Goal: Task Accomplishment & Management: Use online tool/utility

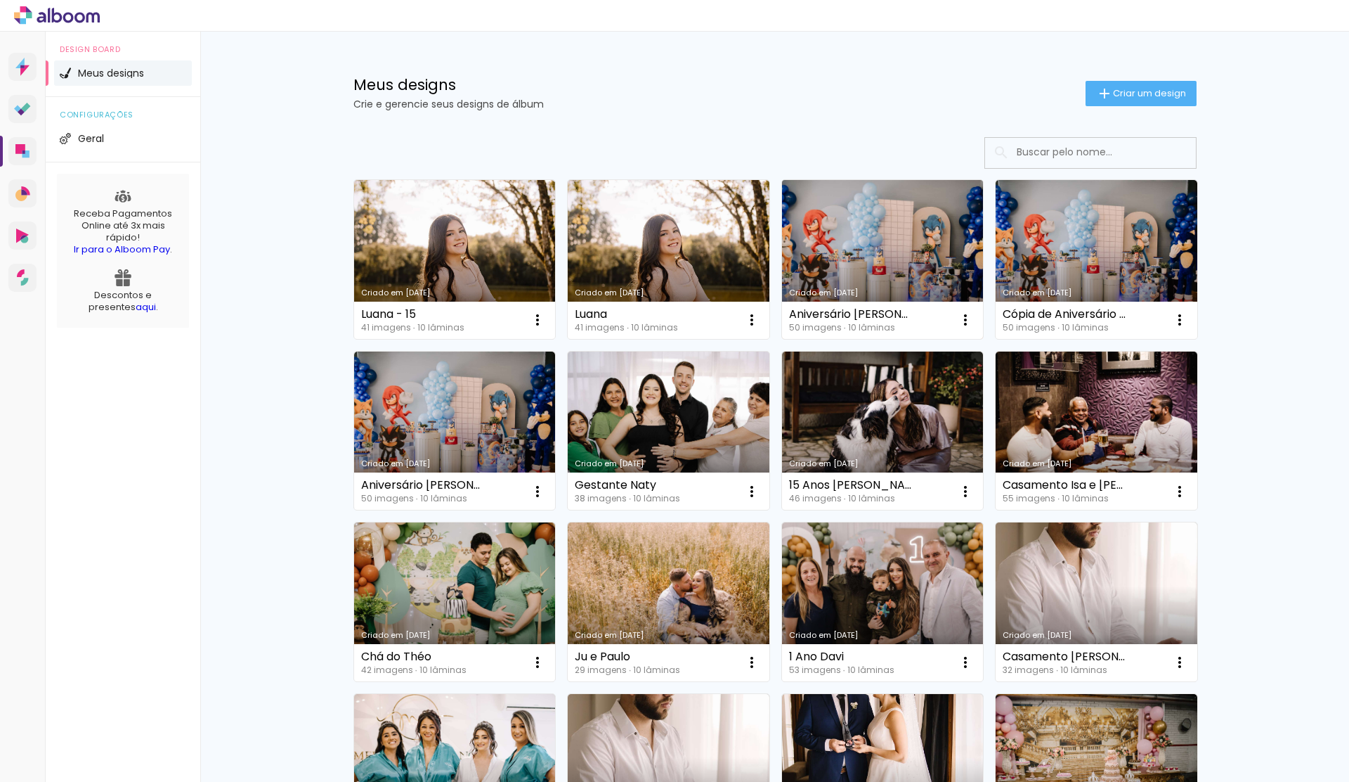
click at [903, 233] on link "Criado em [DATE]" at bounding box center [883, 259] width 202 height 159
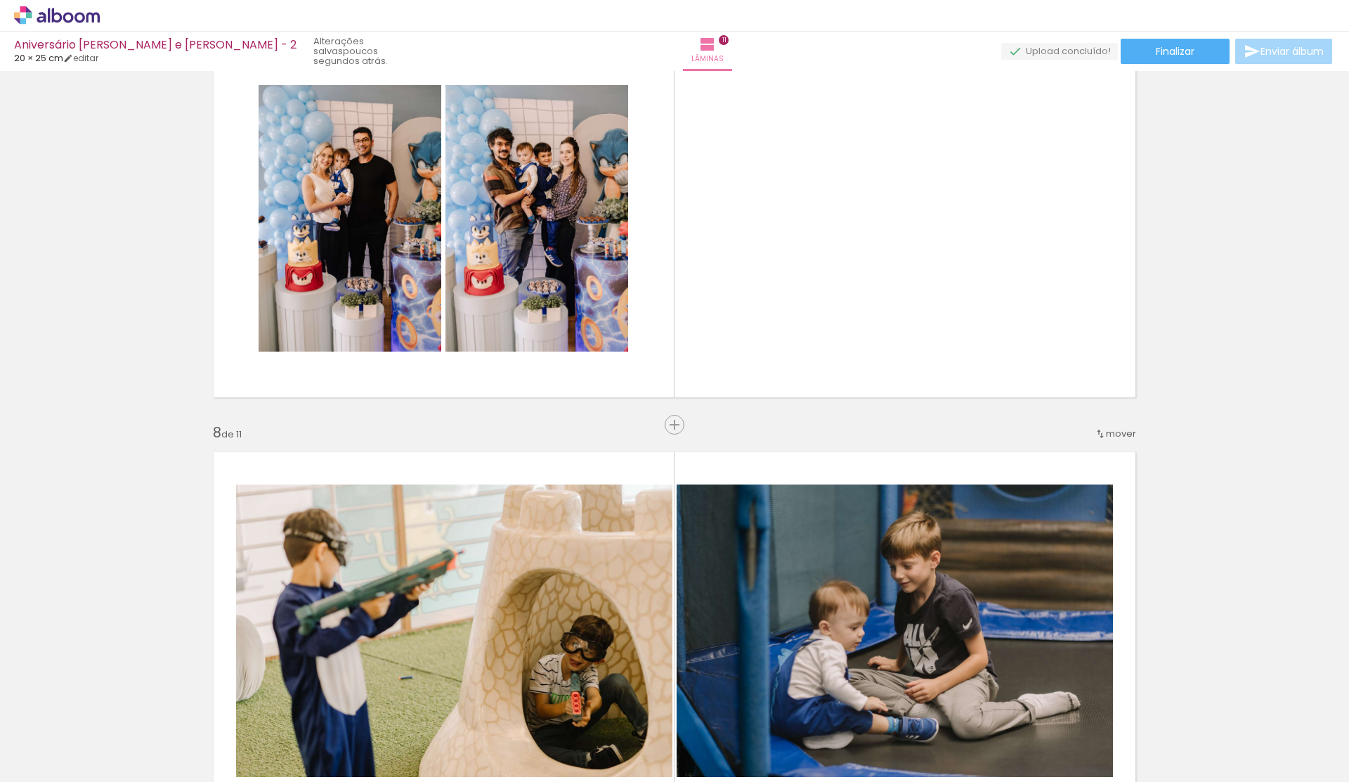
scroll to position [0, 1827]
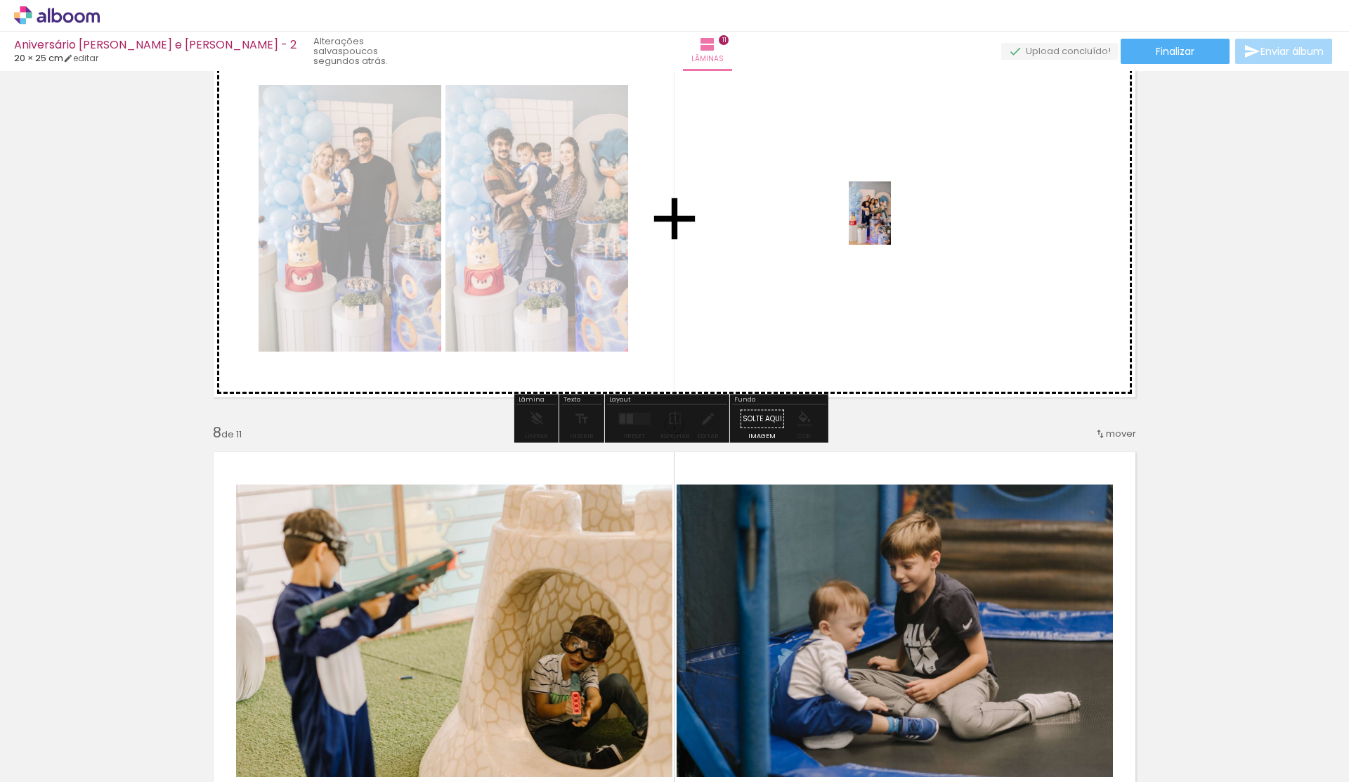
drag, startPoint x: 994, startPoint y: 741, endPoint x: 891, endPoint y: 223, distance: 527.4
click at [891, 223] on quentale-workspace at bounding box center [674, 391] width 1349 height 782
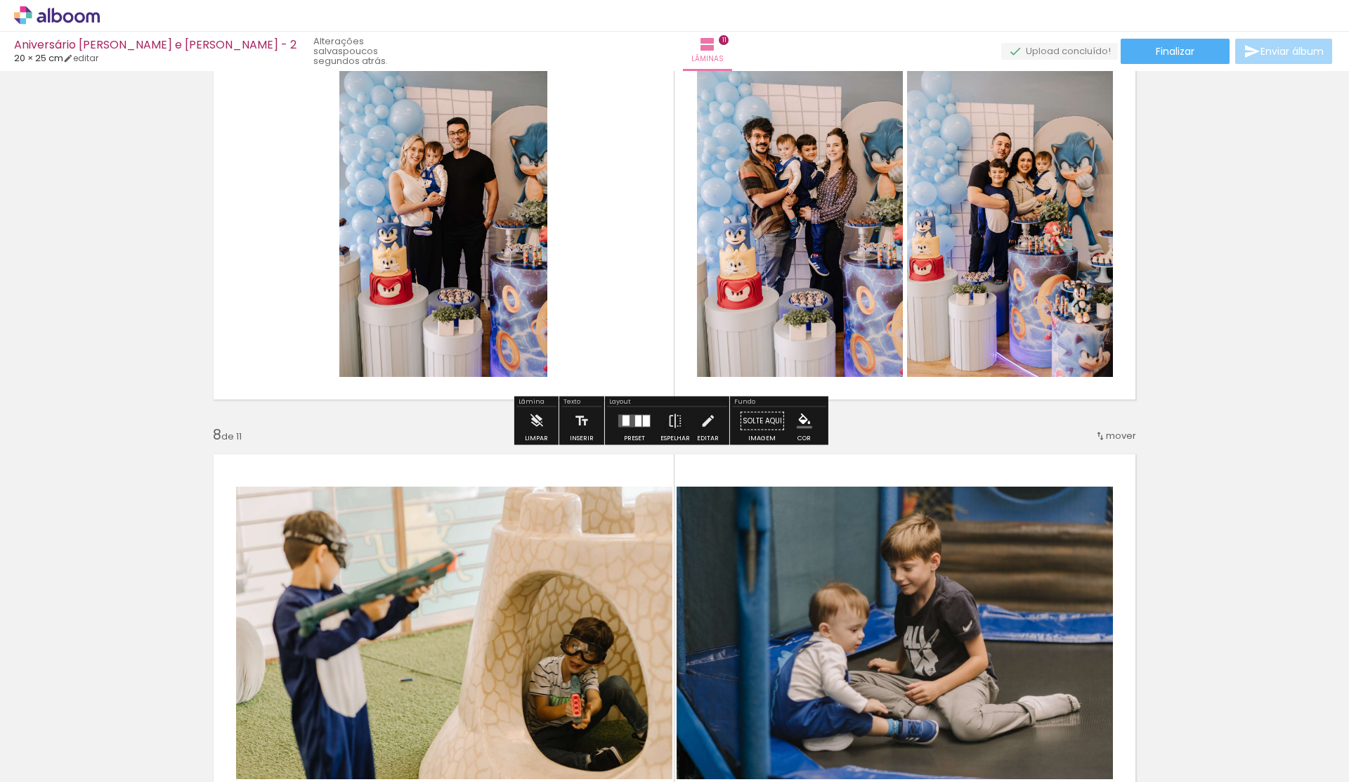
scroll to position [2550, 0]
click at [633, 427] on div at bounding box center [635, 422] width 38 height 28
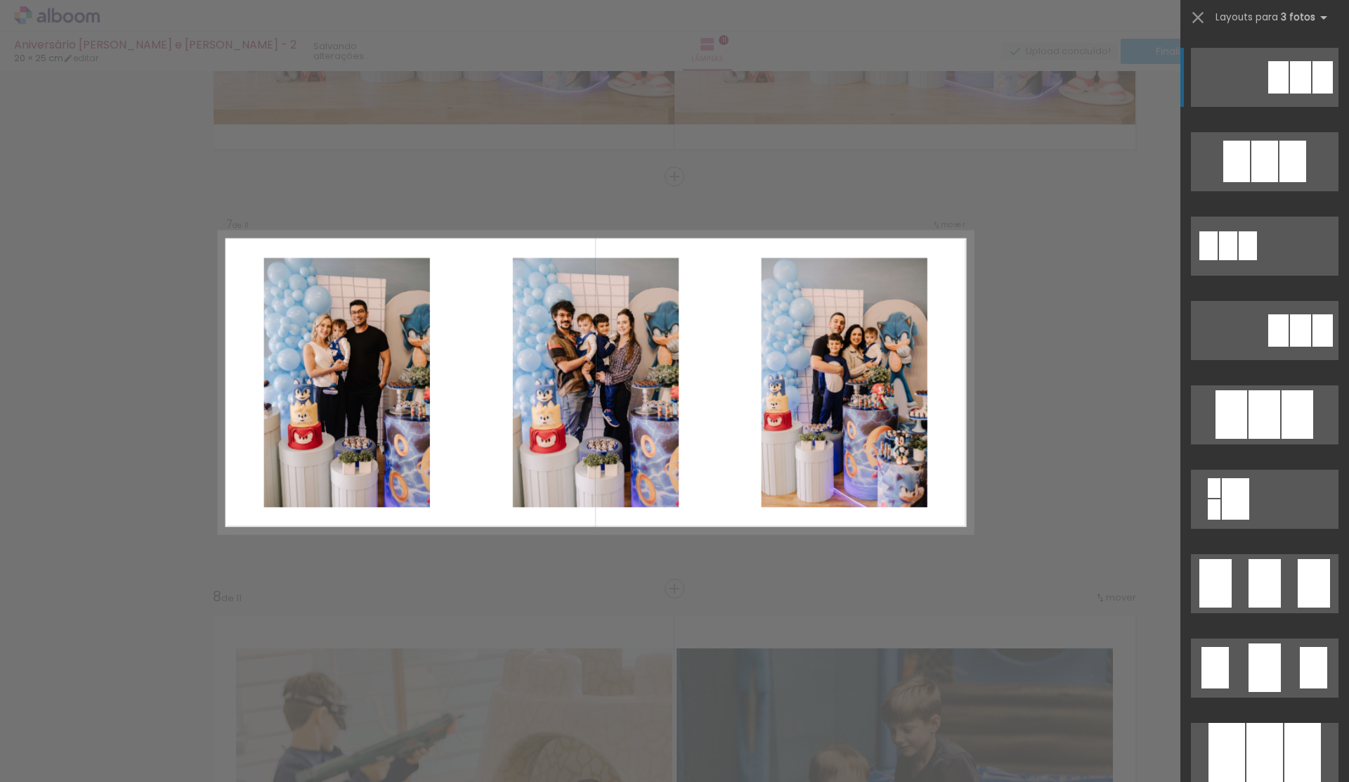
scroll to position [850, 0]
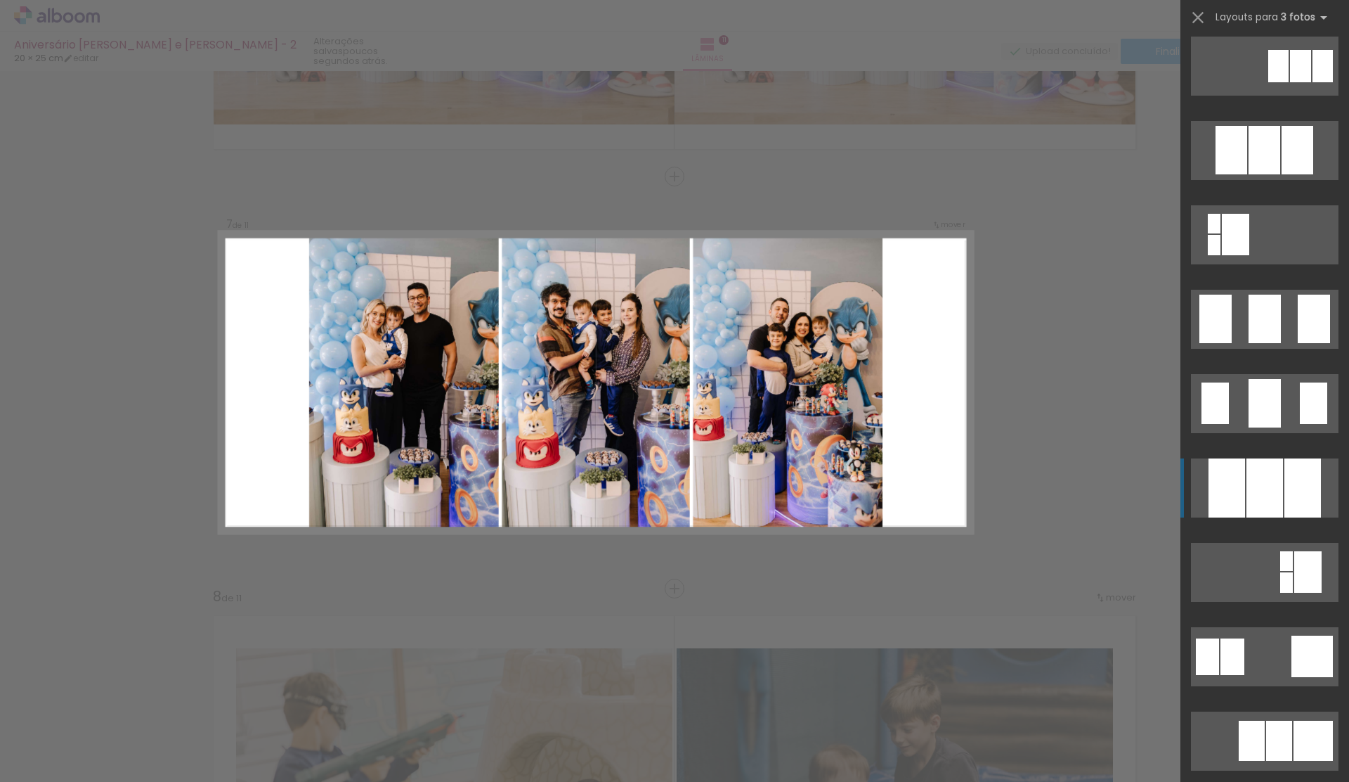
click at [1263, 477] on div at bounding box center [1265, 487] width 37 height 59
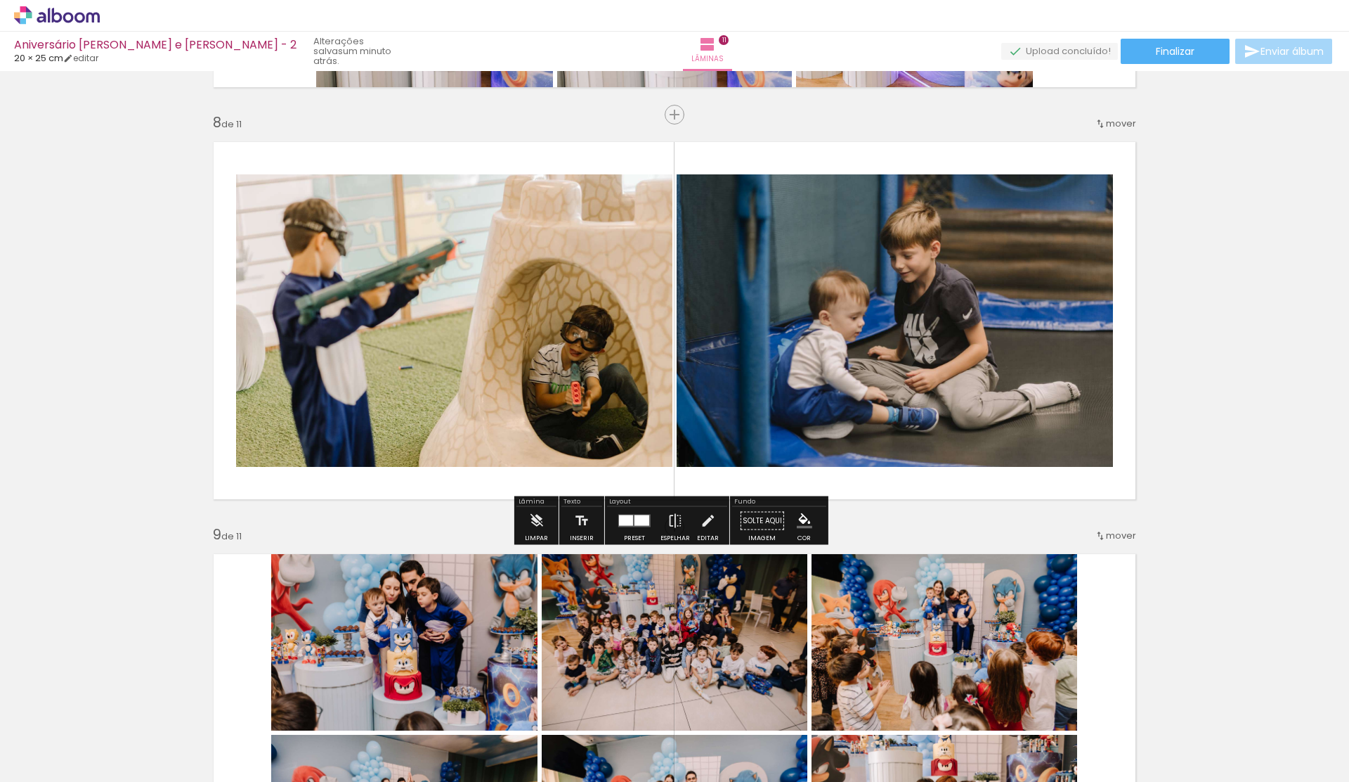
scroll to position [2783, 0]
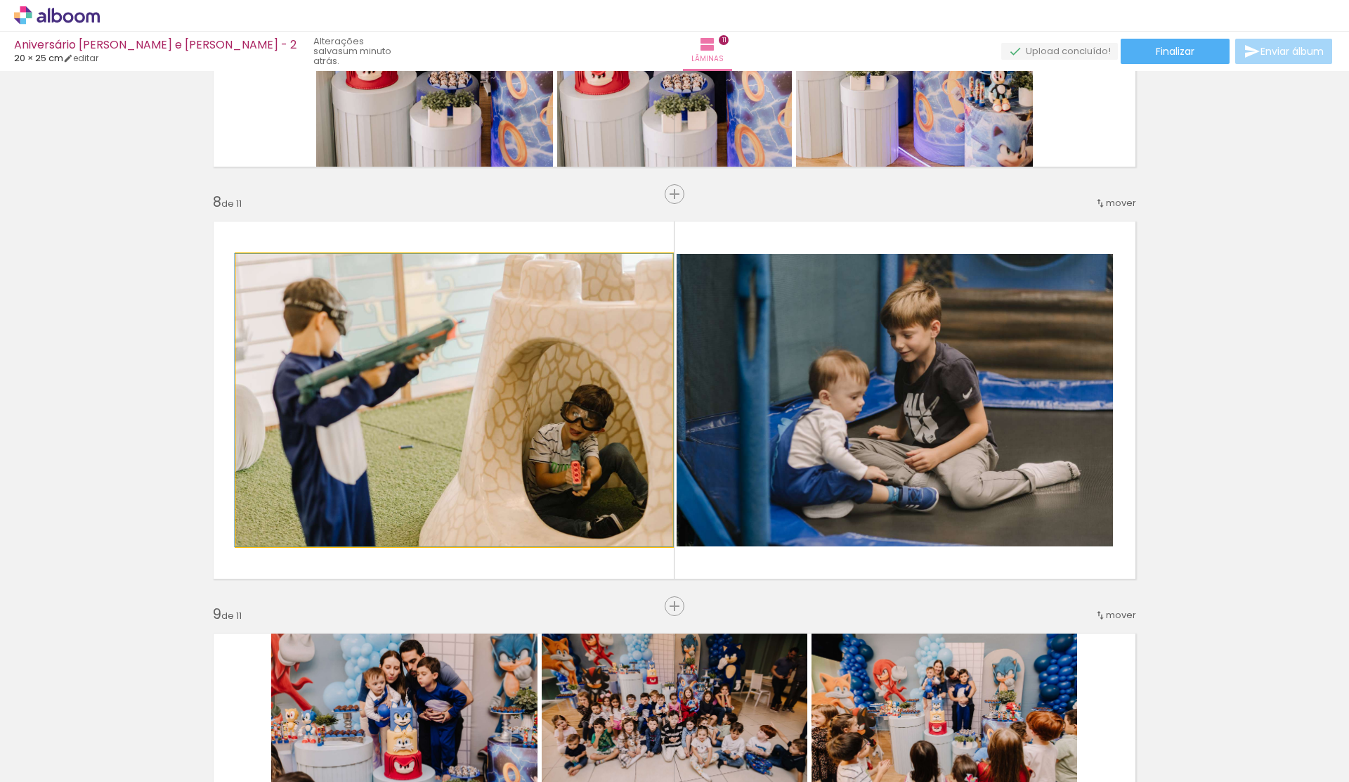
click at [592, 310] on quentale-photo at bounding box center [454, 400] width 436 height 292
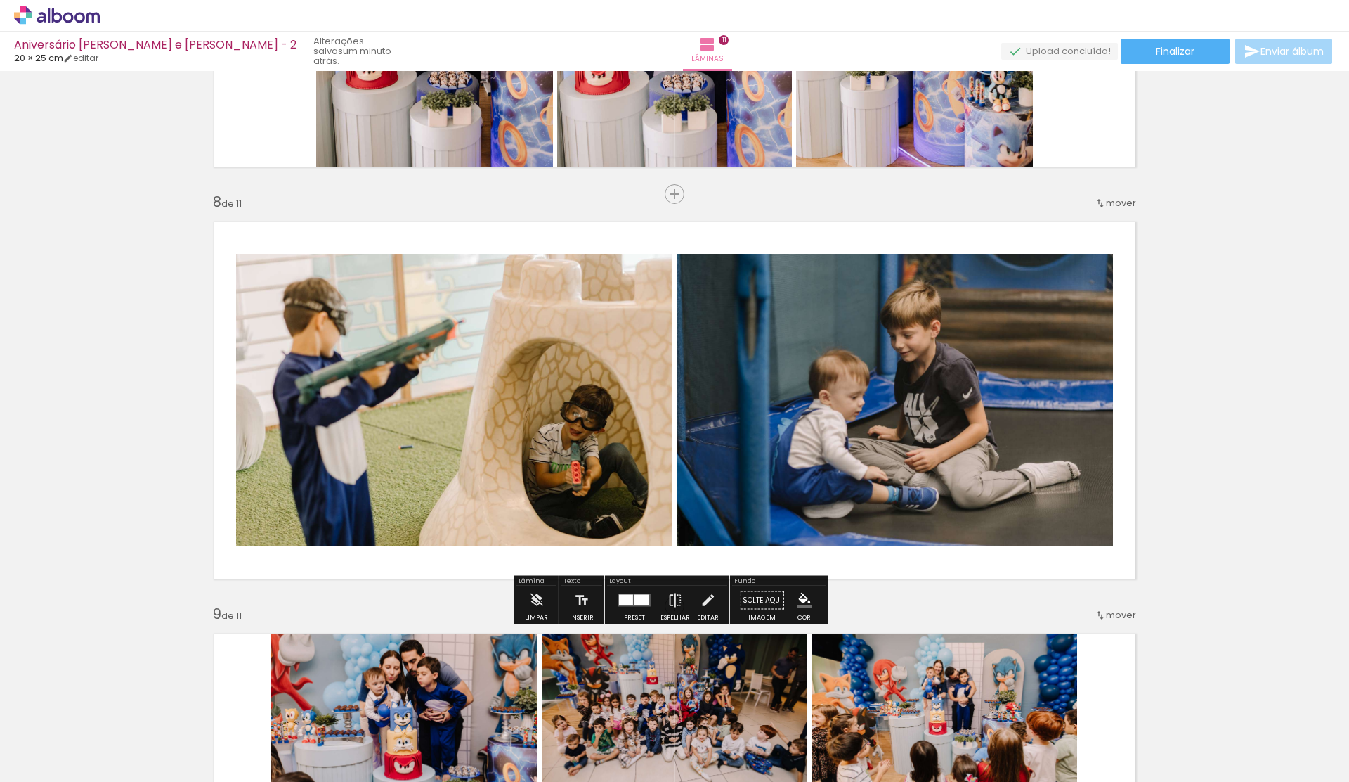
click at [592, 310] on quentale-photo at bounding box center [454, 400] width 436 height 292
click at [533, 599] on iron-icon at bounding box center [536, 600] width 15 height 28
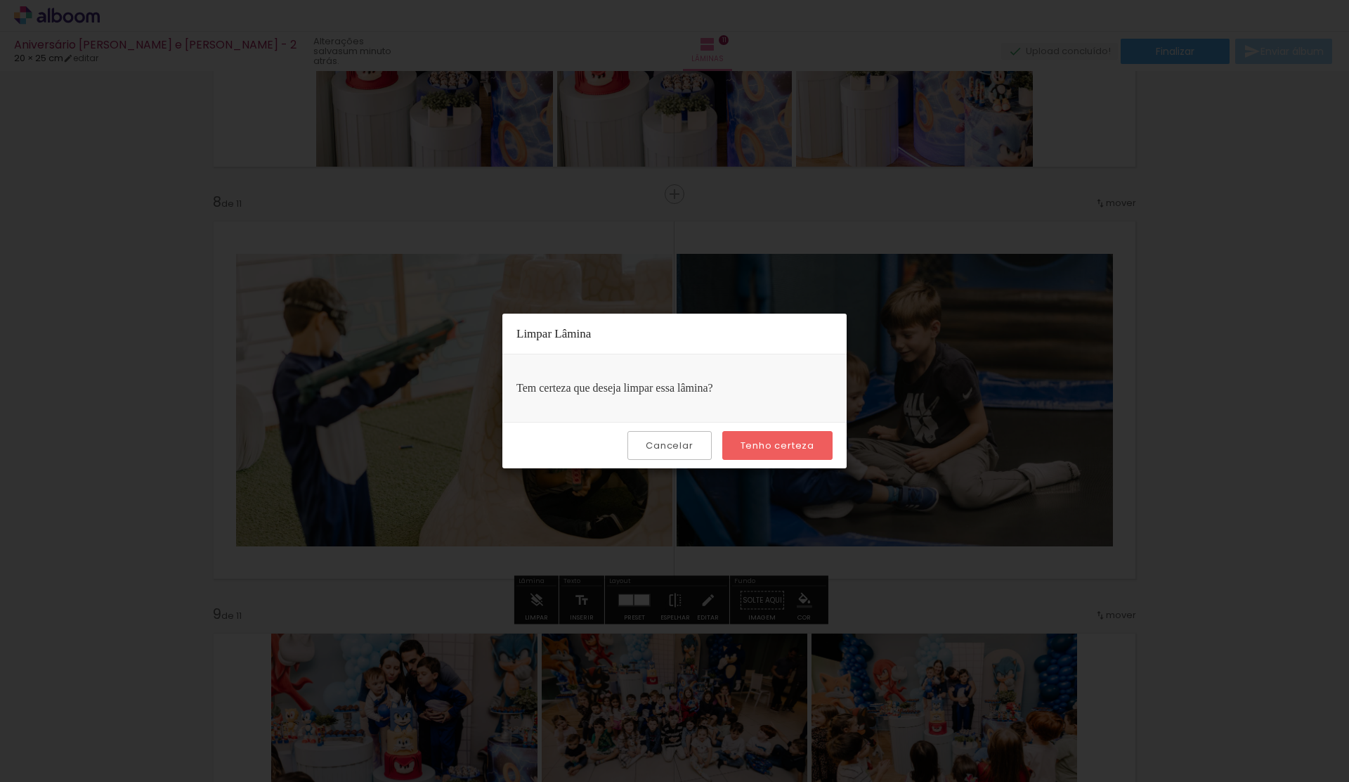
click at [0, 0] on slot "Tenho certeza" at bounding box center [0, 0] width 0 height 0
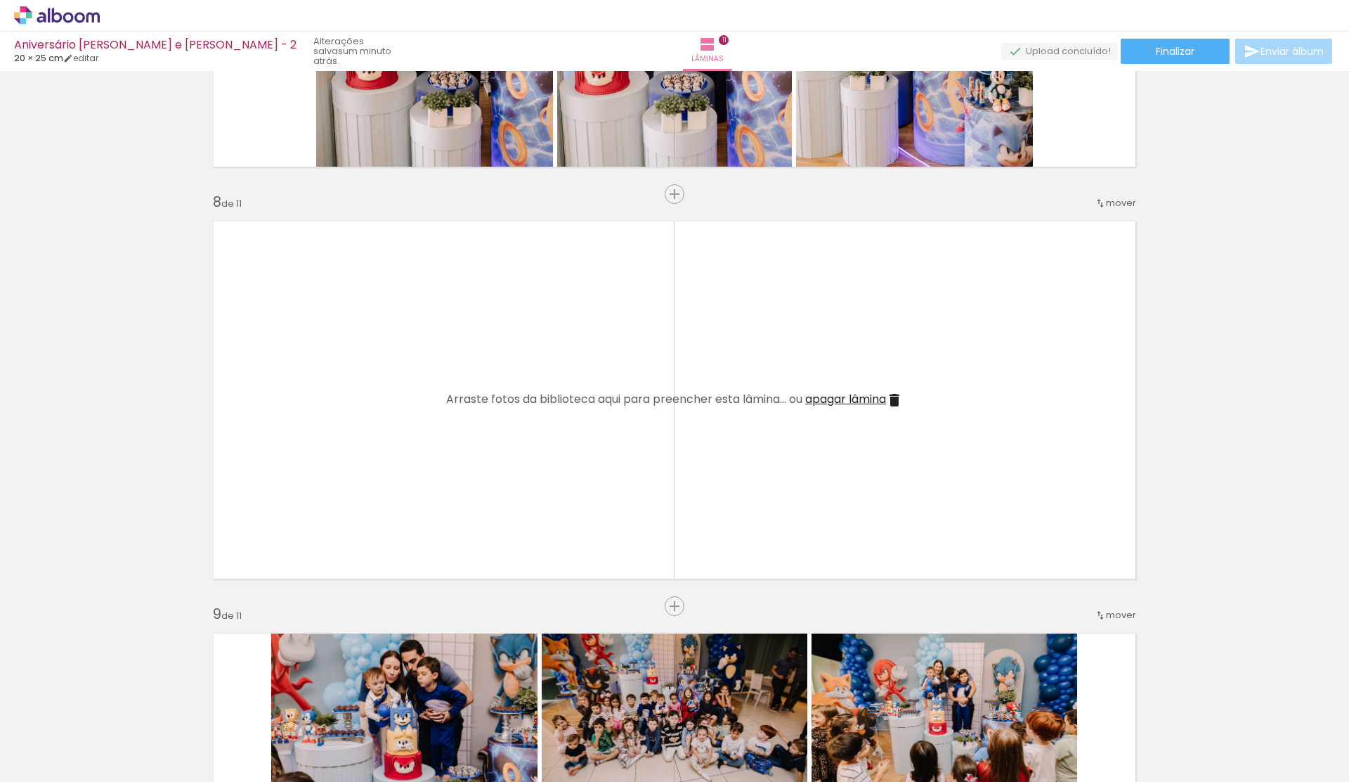
click at [862, 401] on span "apagar lâmina" at bounding box center [845, 399] width 81 height 16
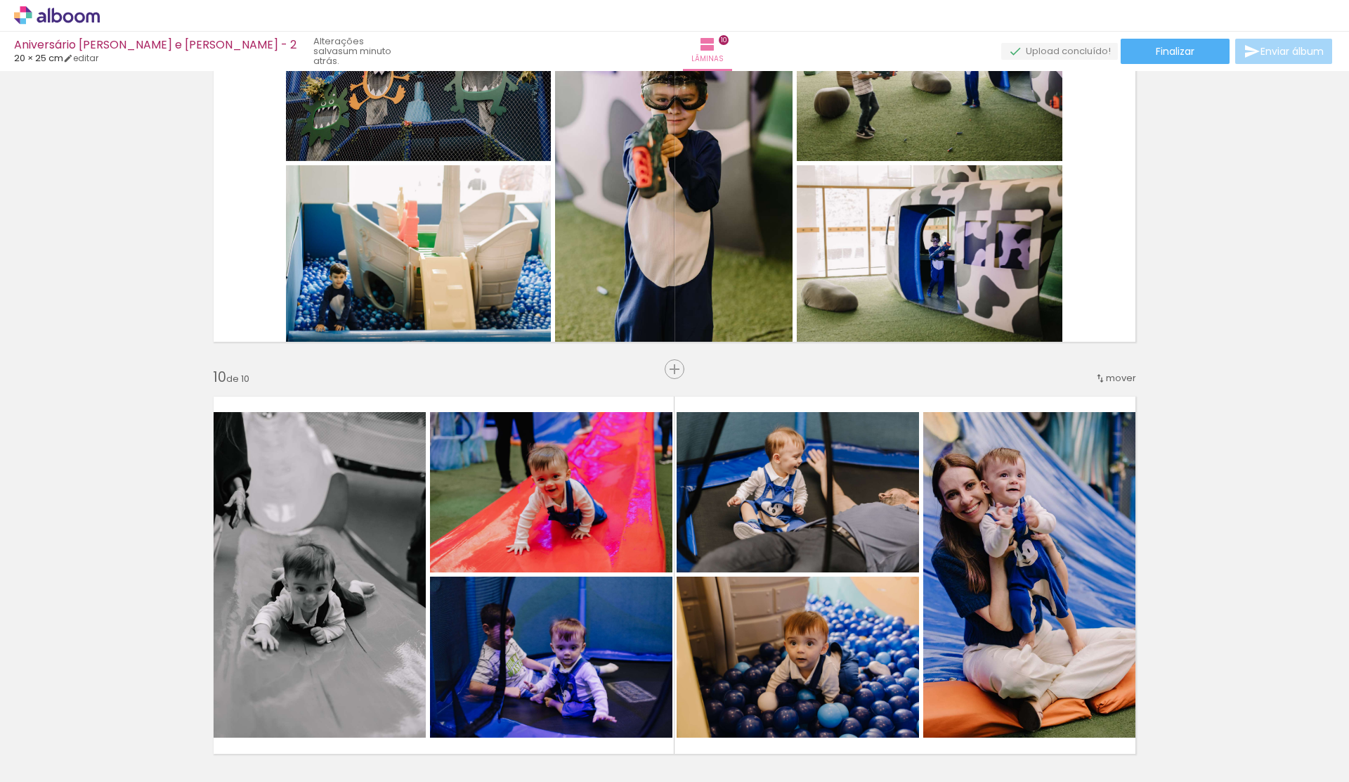
scroll to position [0, 1570]
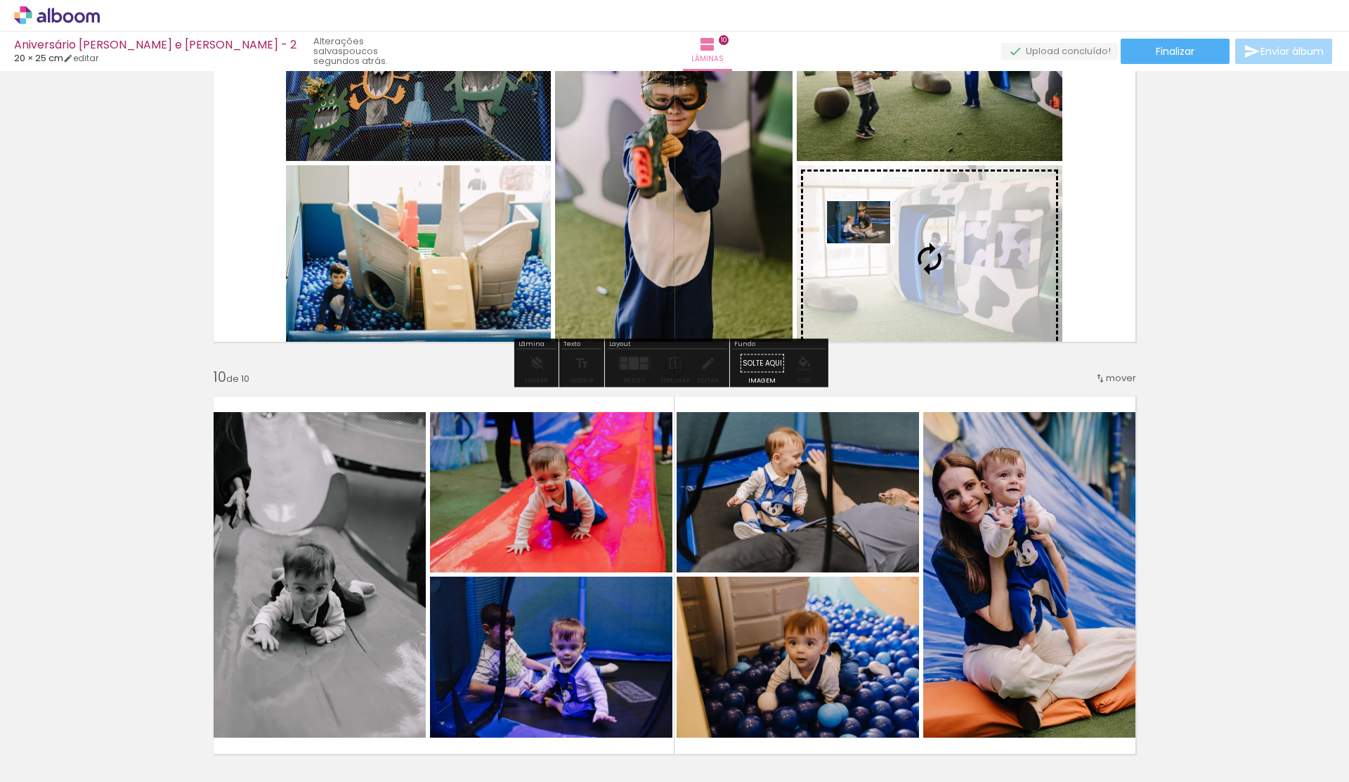
drag, startPoint x: 704, startPoint y: 736, endPoint x: 902, endPoint y: 251, distance: 523.9
click at [902, 251] on quentale-workspace at bounding box center [674, 391] width 1349 height 782
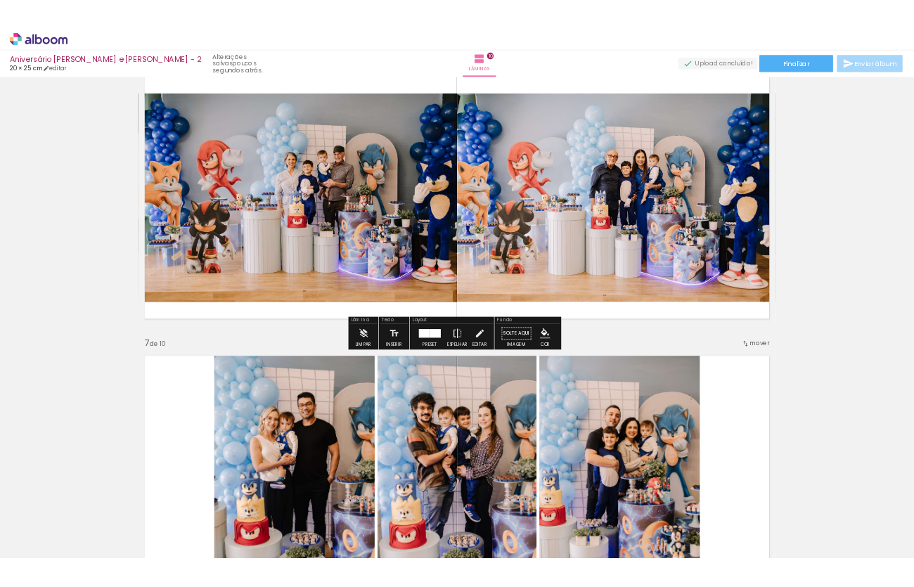
scroll to position [1960, 0]
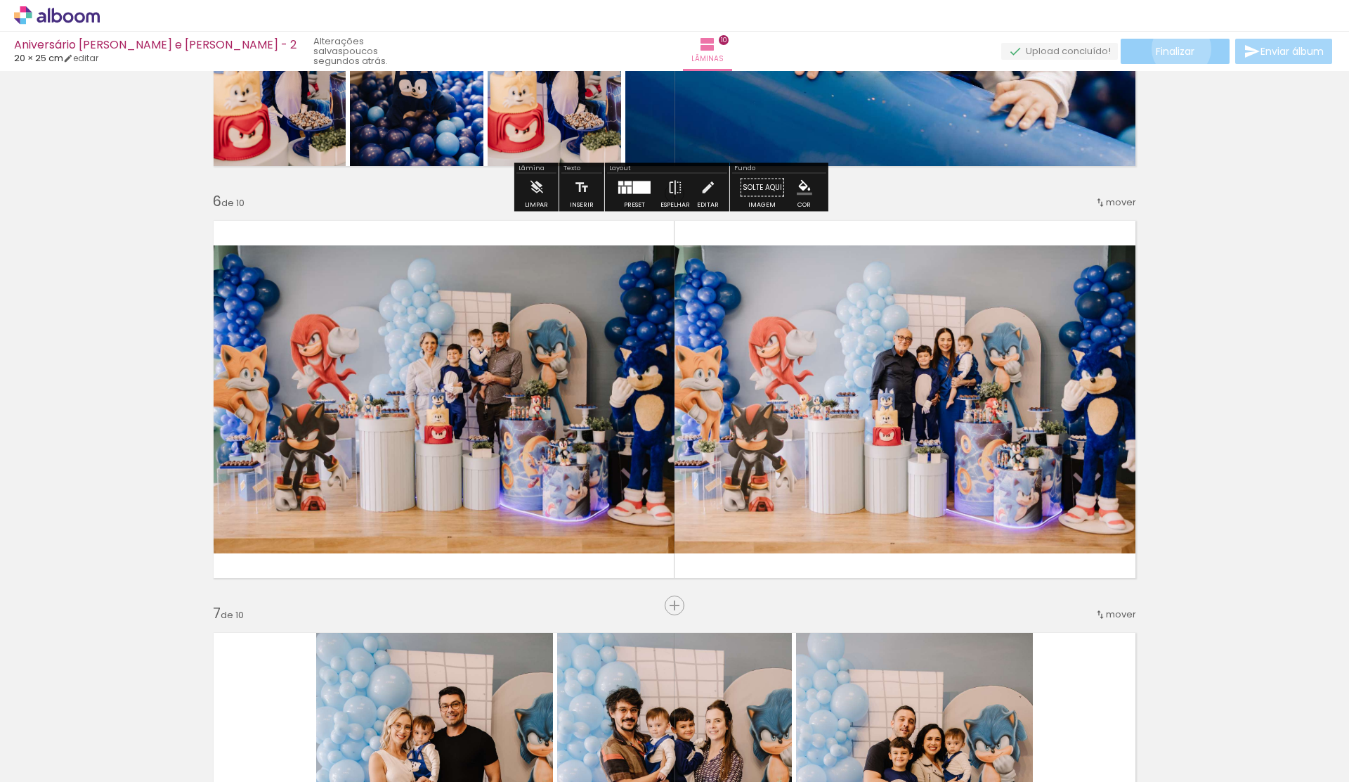
click at [1177, 48] on span "Finalizar" at bounding box center [1175, 51] width 39 height 10
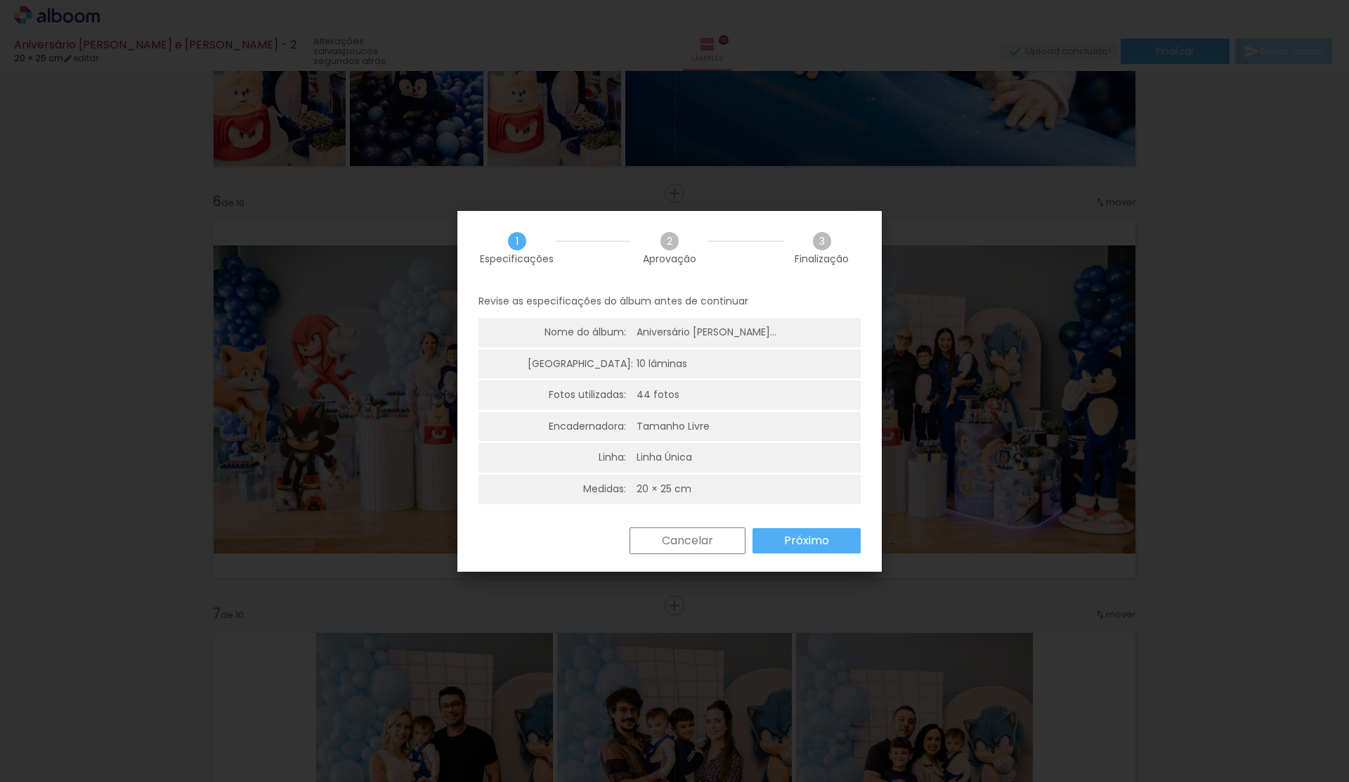
click at [0, 0] on slot "Próximo" at bounding box center [0, 0] width 0 height 0
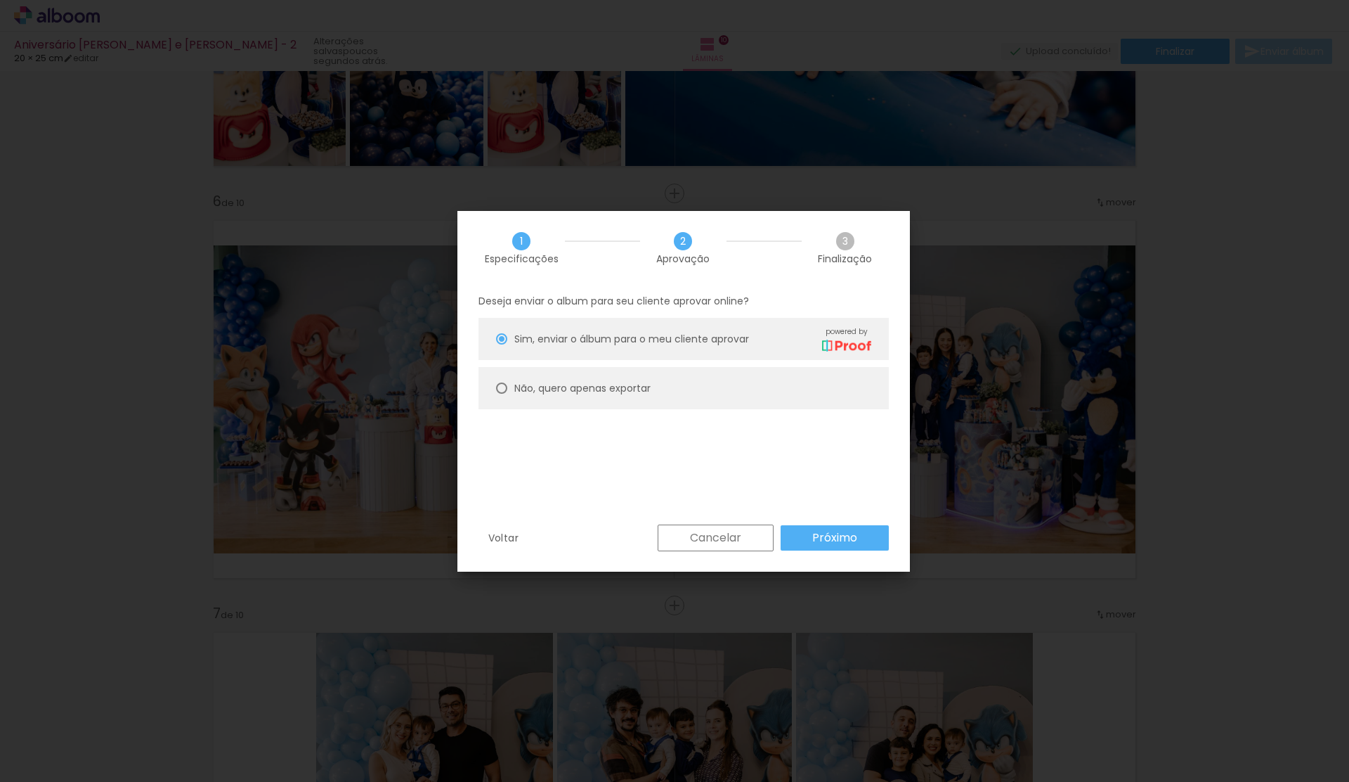
click at [0, 0] on slot "Próximo" at bounding box center [0, 0] width 0 height 0
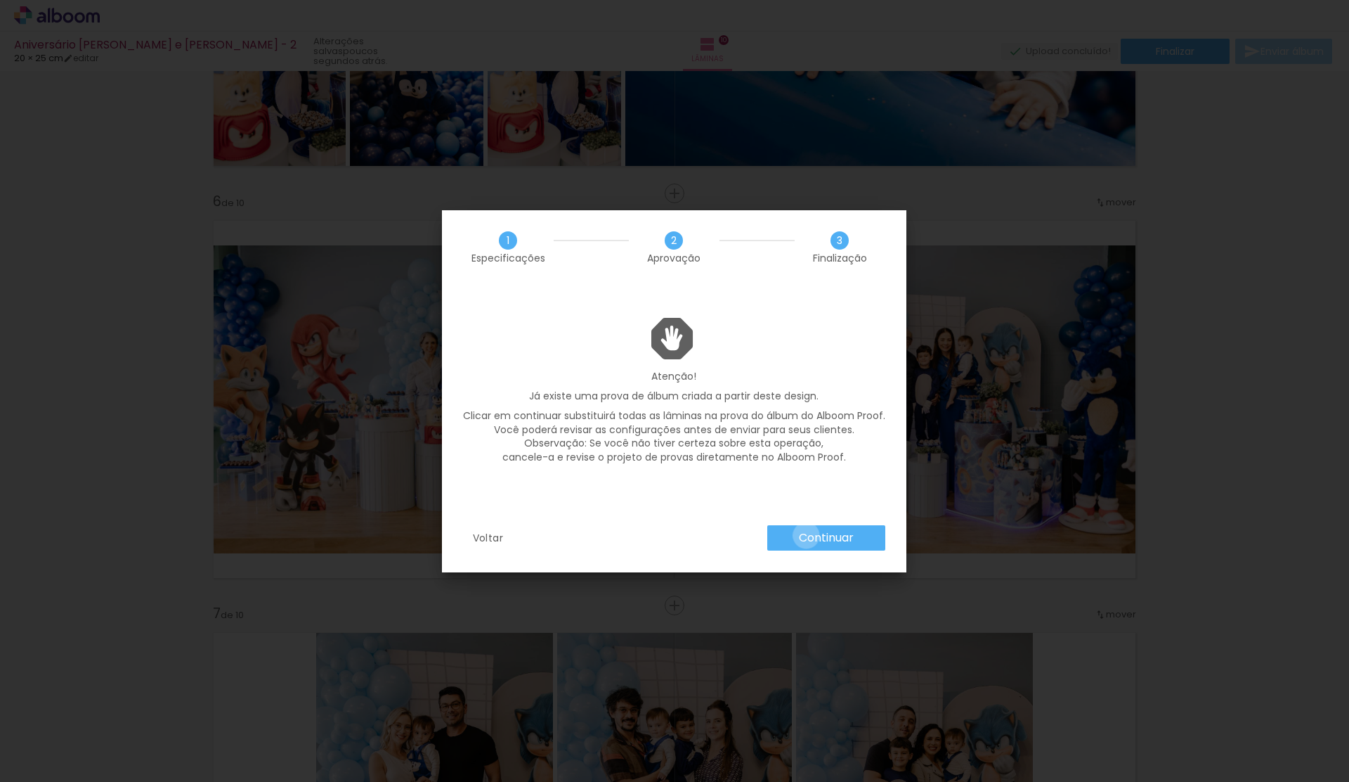
click at [0, 0] on slot "Continuar" at bounding box center [0, 0] width 0 height 0
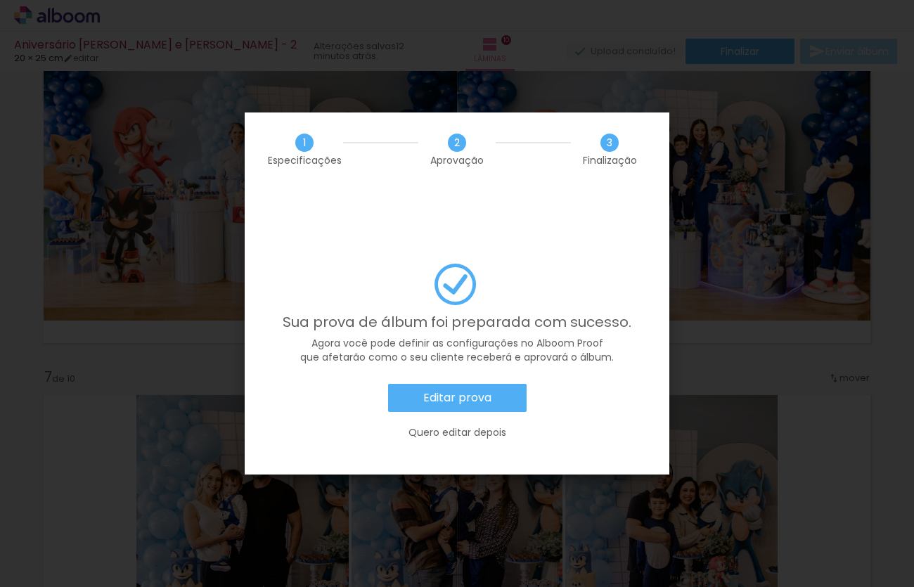
scroll to position [0, 1570]
click at [758, 251] on iron-overlay-backdrop at bounding box center [457, 293] width 914 height 587
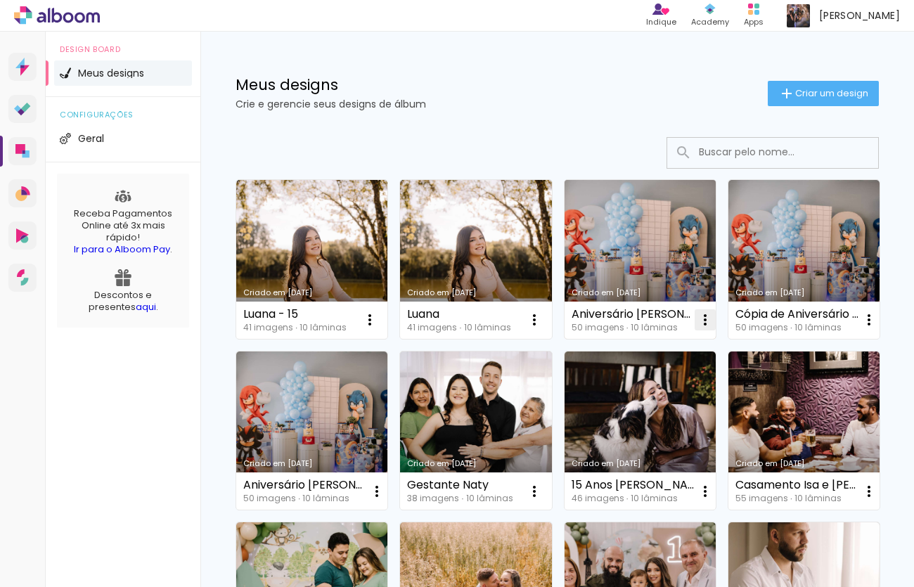
click at [704, 320] on iron-icon at bounding box center [705, 319] width 17 height 17
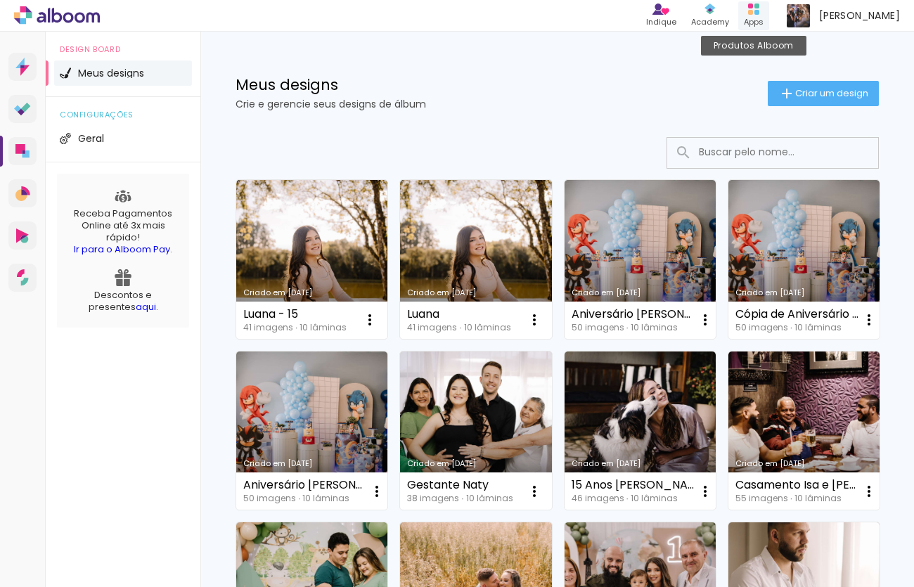
click at [769, 9] on div "Produtos Alboom Apps" at bounding box center [753, 15] width 31 height 29
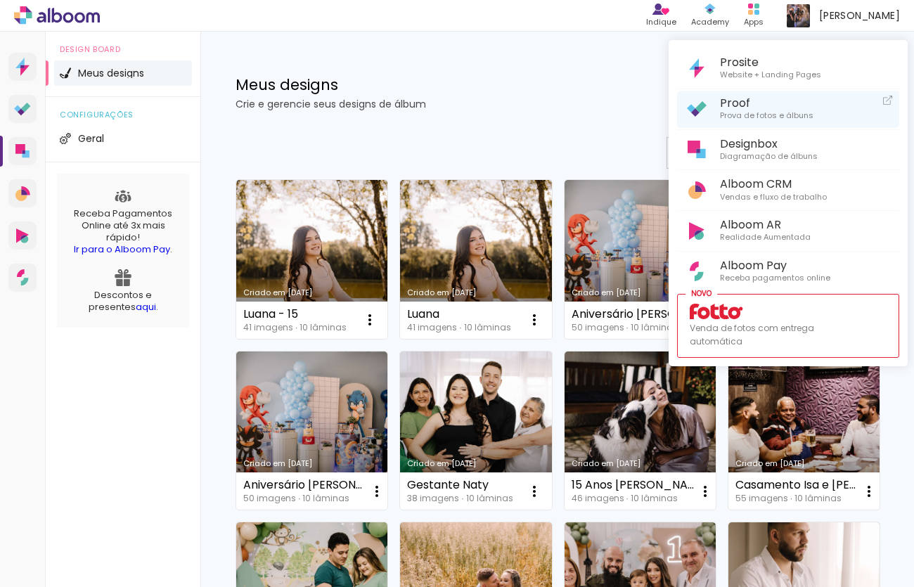
click at [791, 113] on span "Prova de fotos e álbuns" at bounding box center [766, 116] width 93 height 13
